Goal: Find specific page/section: Find specific page/section

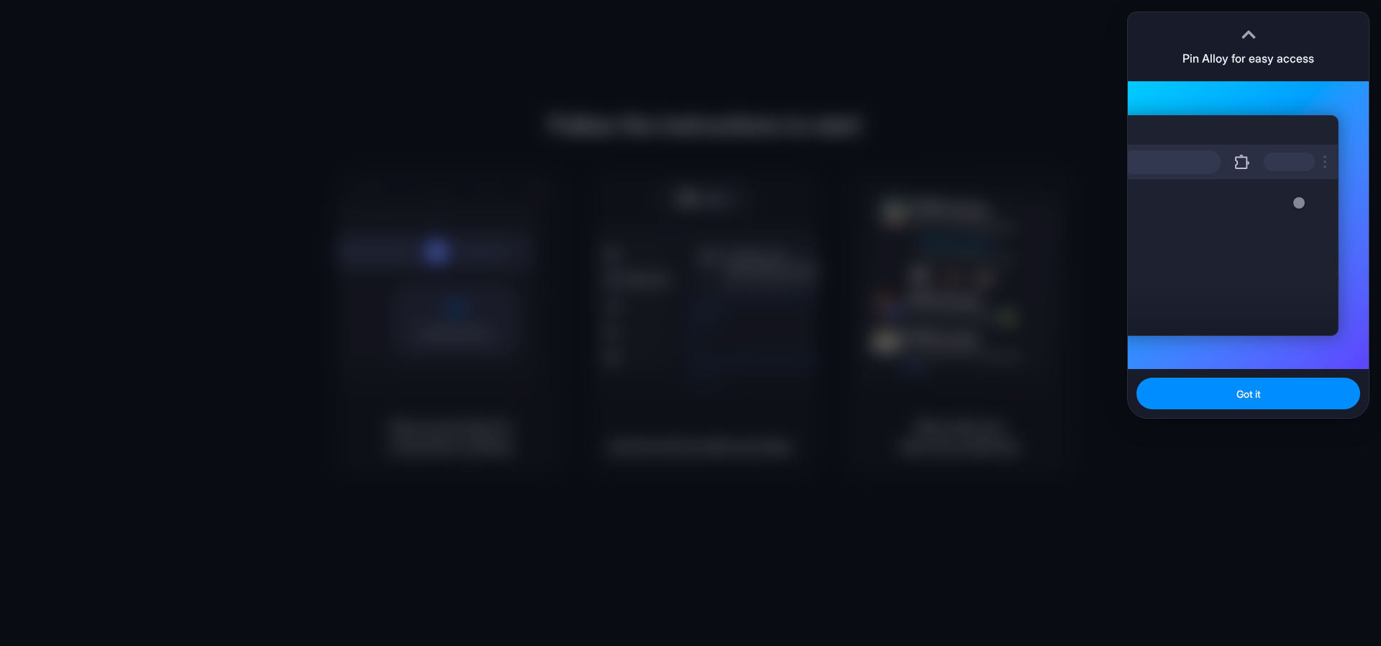
click at [721, 324] on div at bounding box center [690, 323] width 1381 height 646
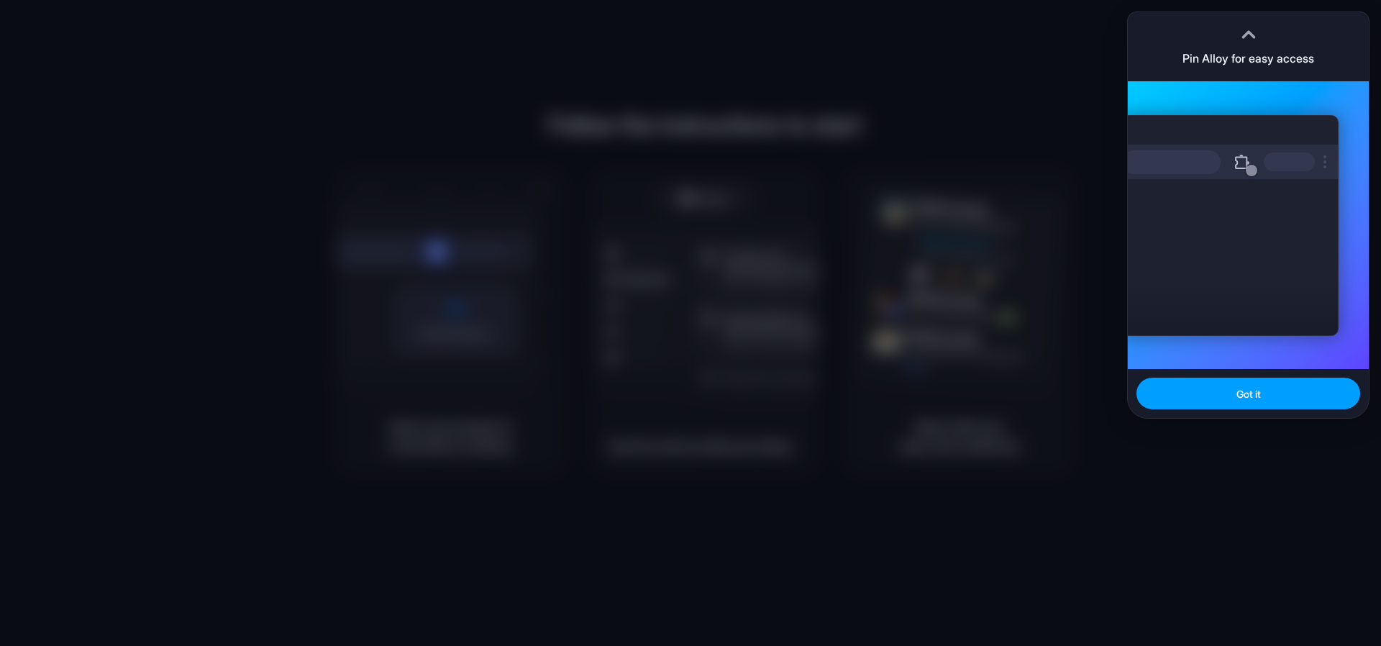
click at [1243, 387] on span "Got it" at bounding box center [1248, 393] width 24 height 15
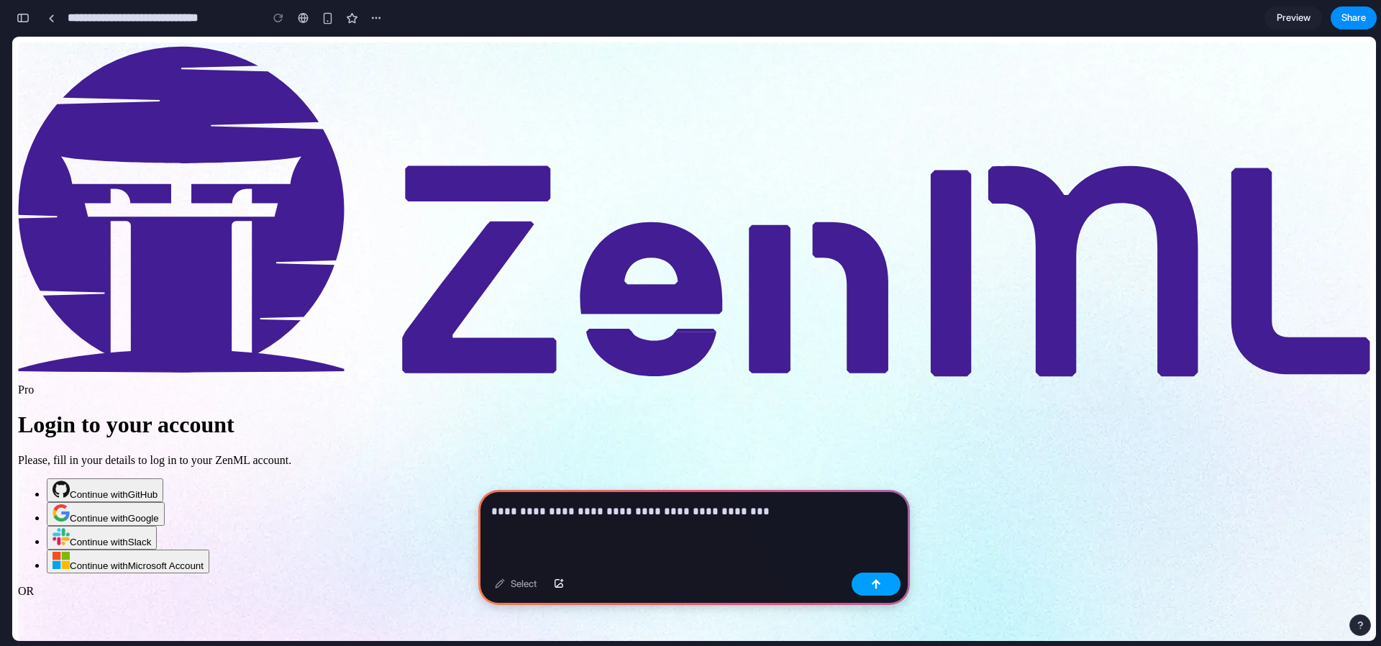
click at [864, 586] on button "button" at bounding box center [875, 583] width 49 height 23
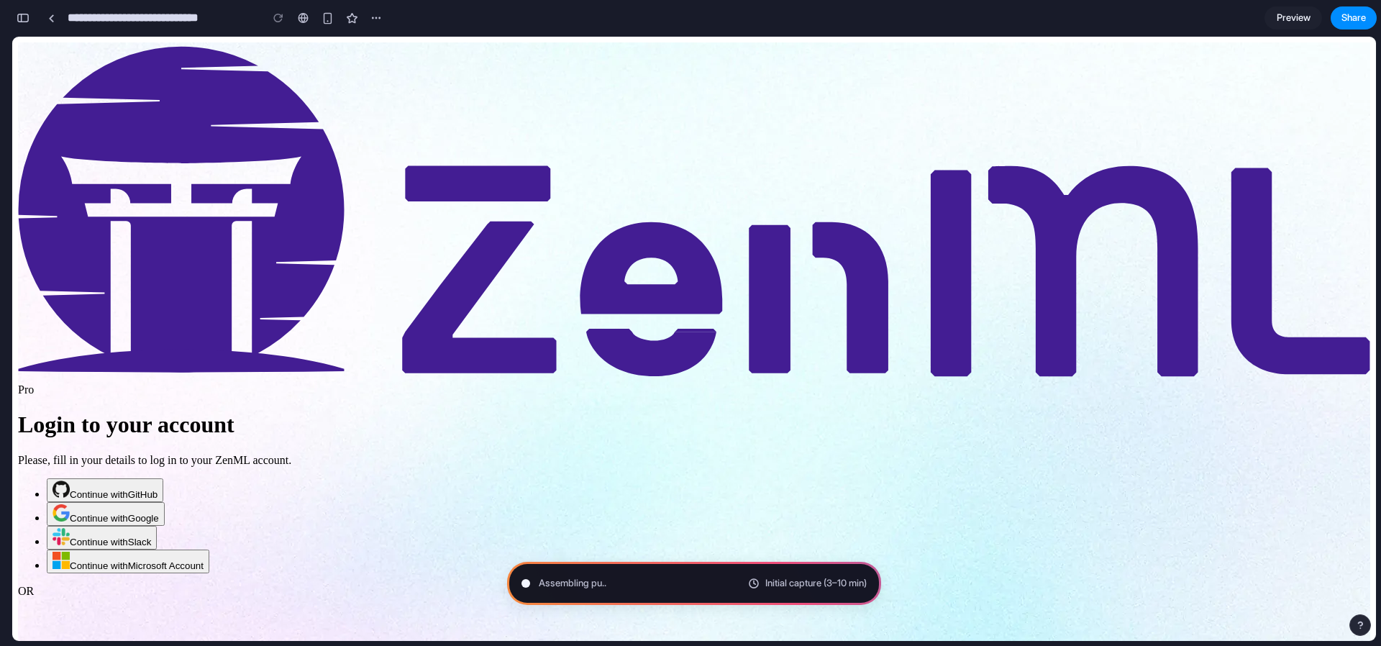
type input "**********"
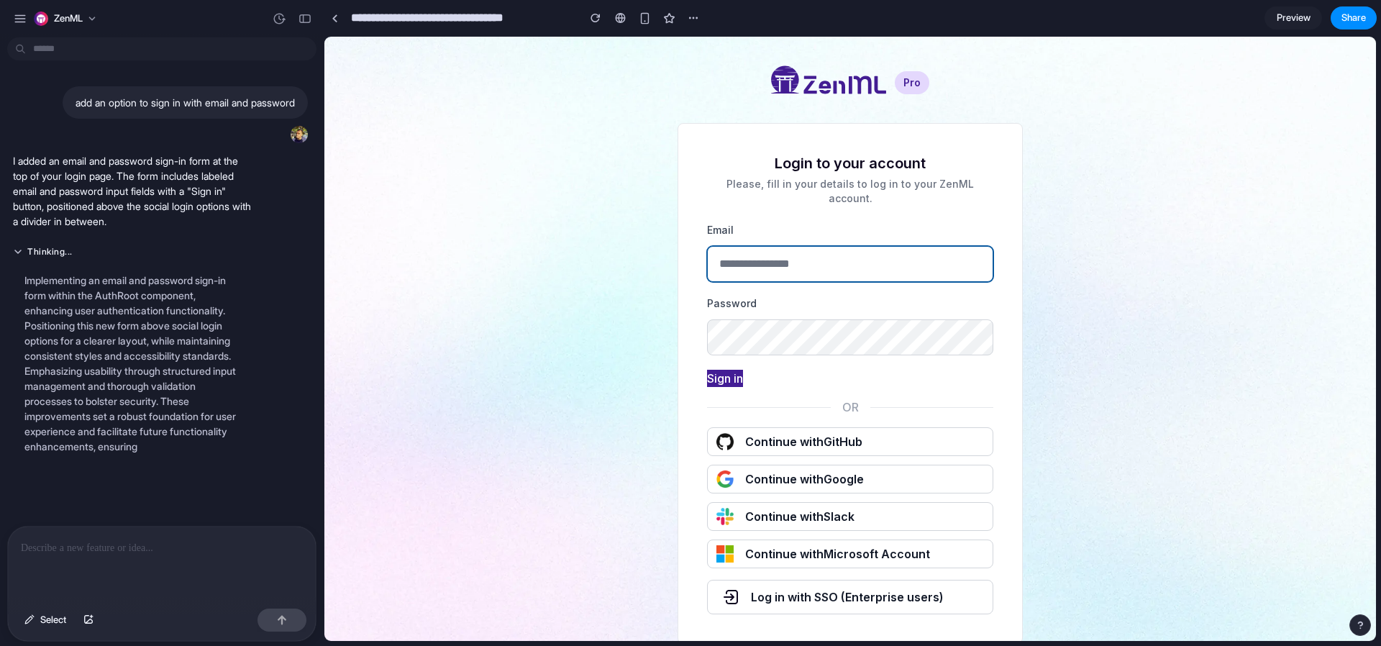
click at [773, 250] on input "email" at bounding box center [850, 264] width 286 height 36
click at [734, 296] on label "Password" at bounding box center [850, 303] width 286 height 14
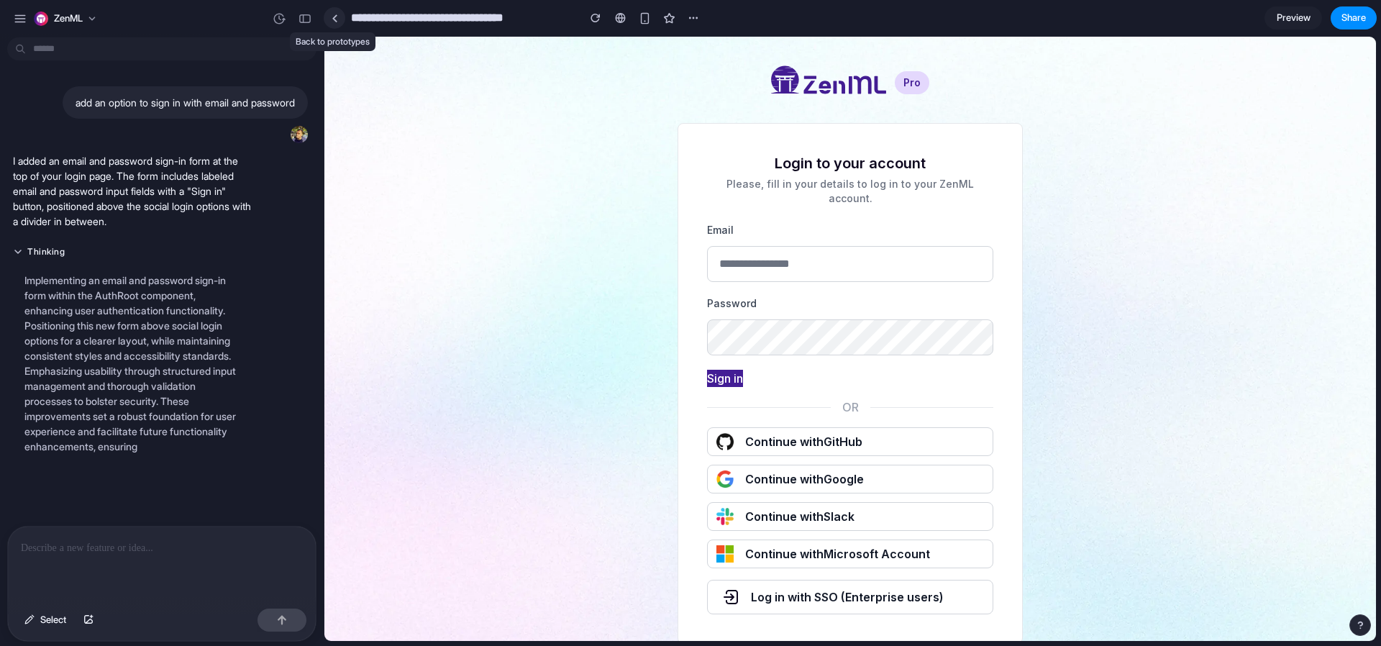
click at [331, 17] on div at bounding box center [334, 18] width 6 height 8
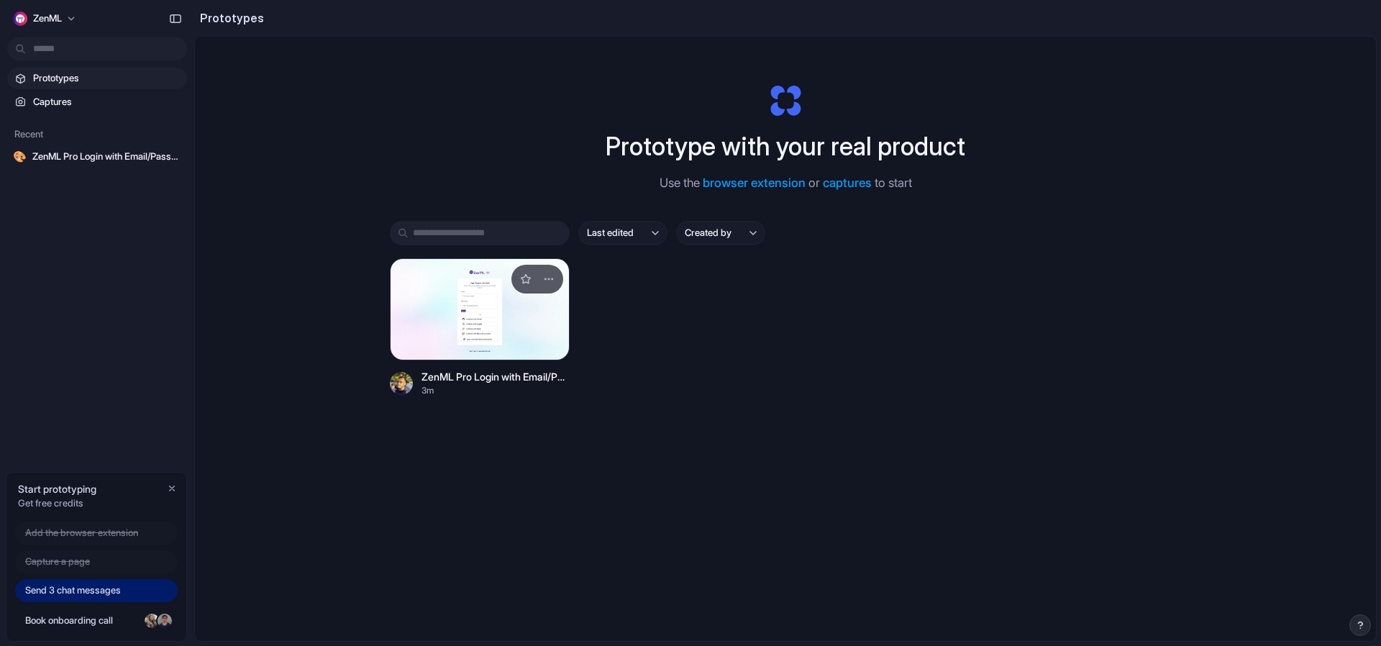
click at [485, 315] on div at bounding box center [480, 309] width 180 height 102
